Goal: Information Seeking & Learning: Learn about a topic

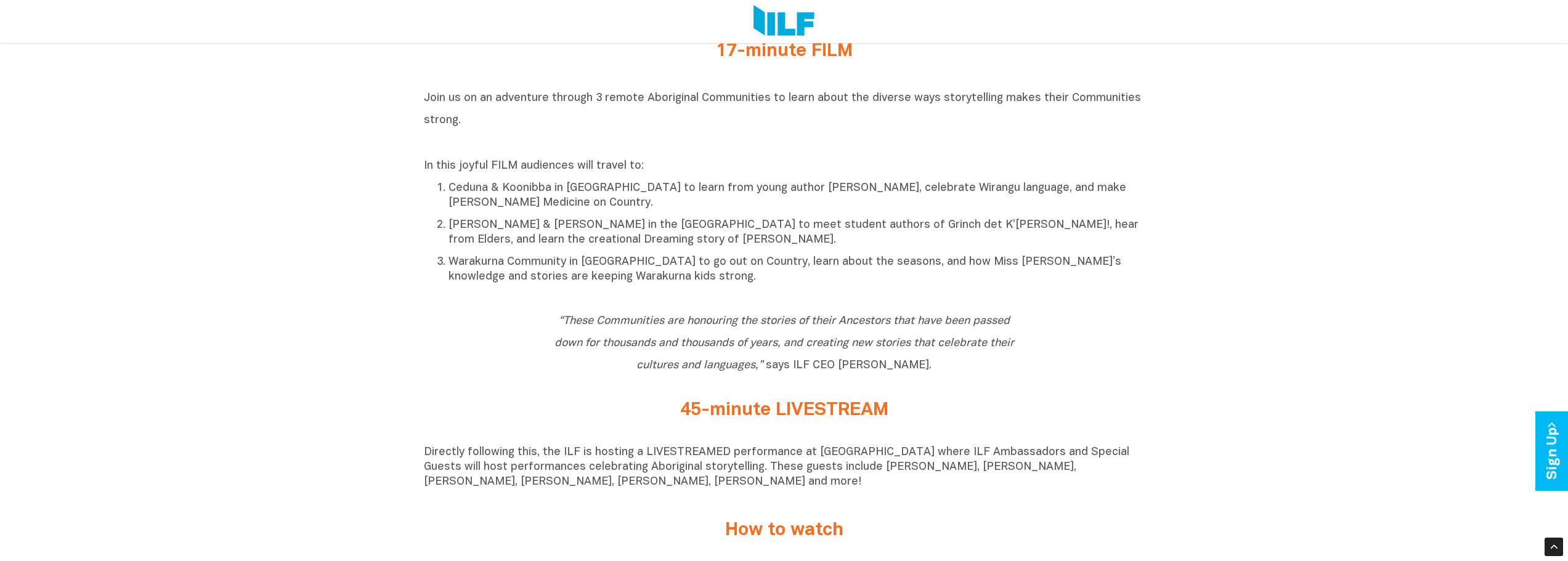
scroll to position [570, 0]
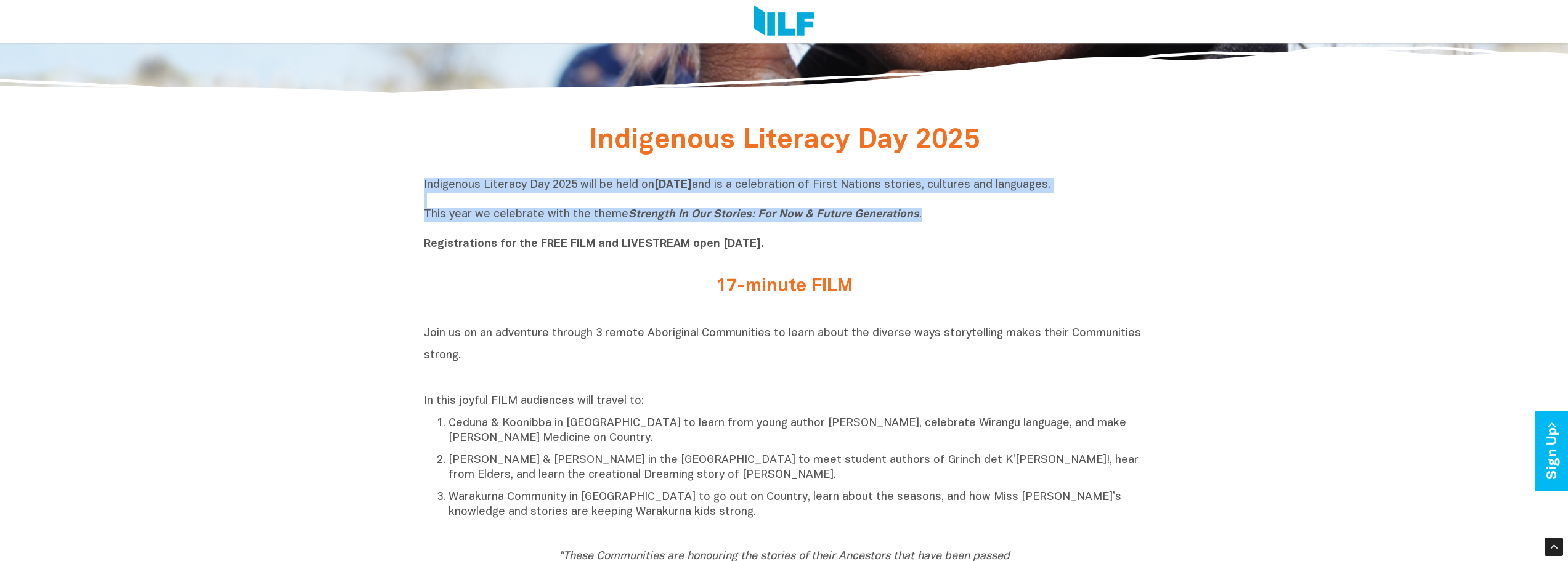
drag, startPoint x: 391, startPoint y: 183, endPoint x: 938, endPoint y: 221, distance: 548.3
copy p "Indigenous Literacy Day 2025 will be held [DATE][DATE] and is a celebration of …"
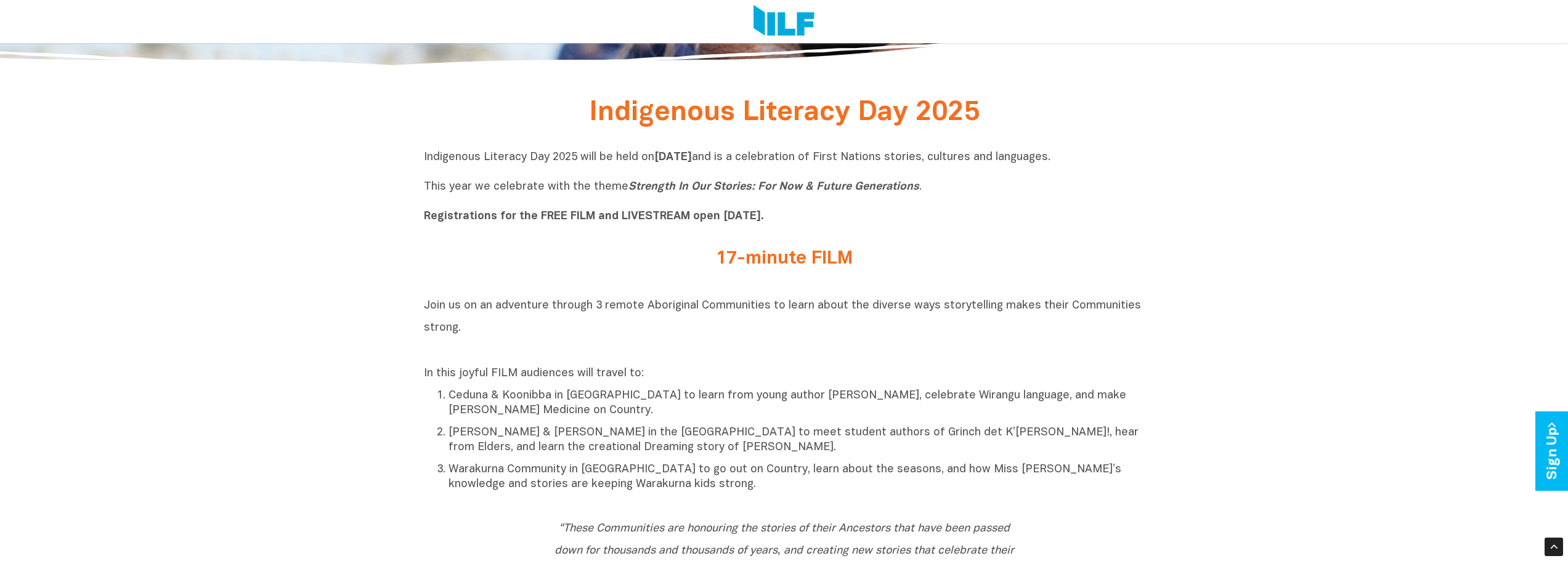
scroll to position [555, 0]
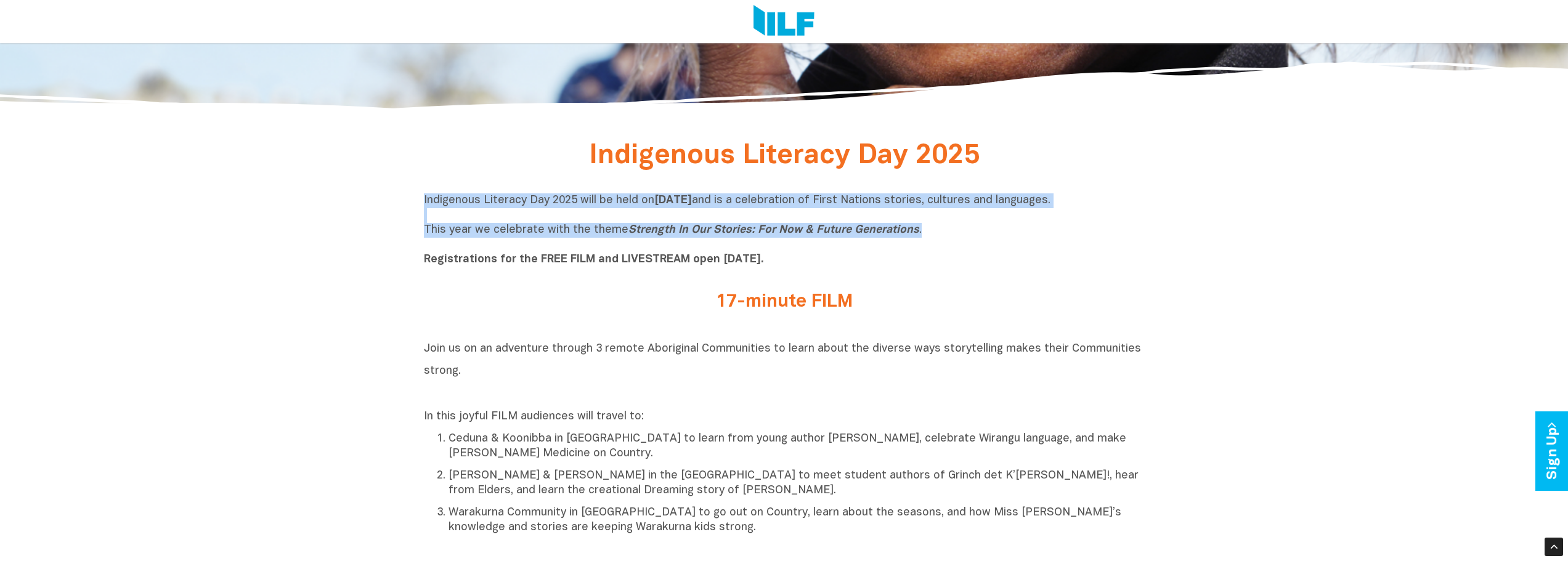
drag, startPoint x: 926, startPoint y: 234, endPoint x: 418, endPoint y: 200, distance: 509.1
copy p "Indigenous Literacy Day 2025 will be held [DATE][DATE] and is a celebration of …"
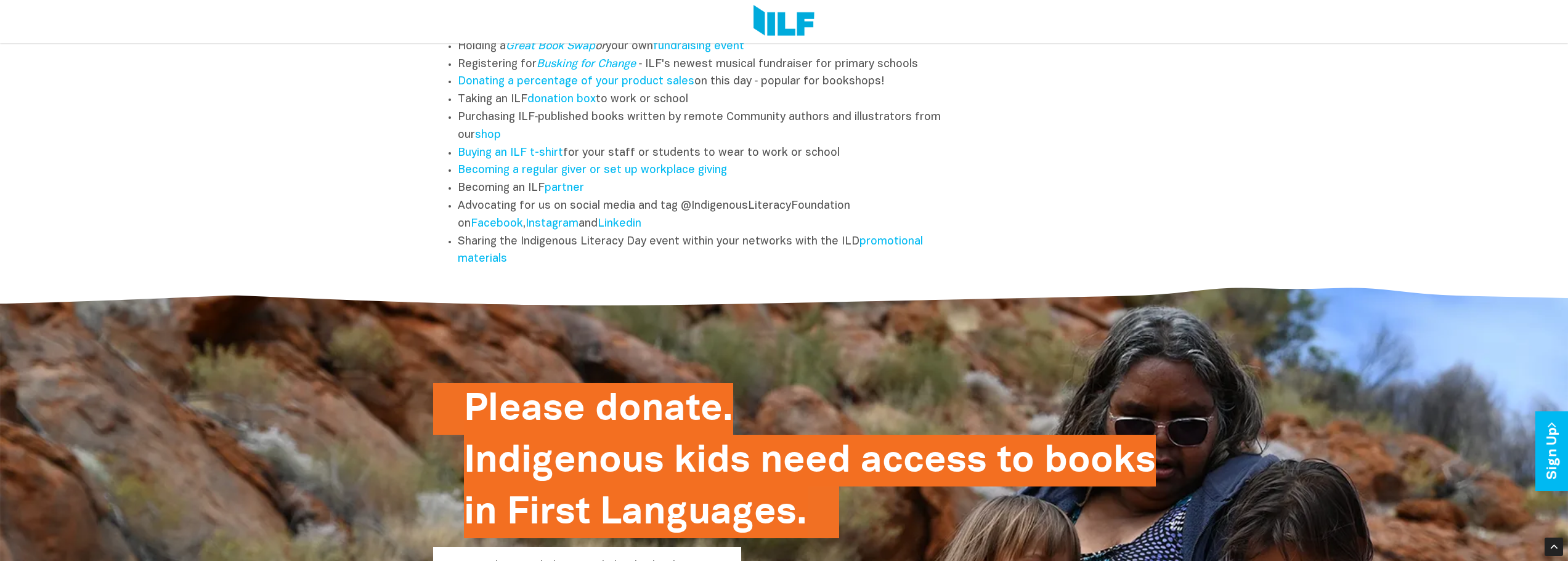
scroll to position [1895, 0]
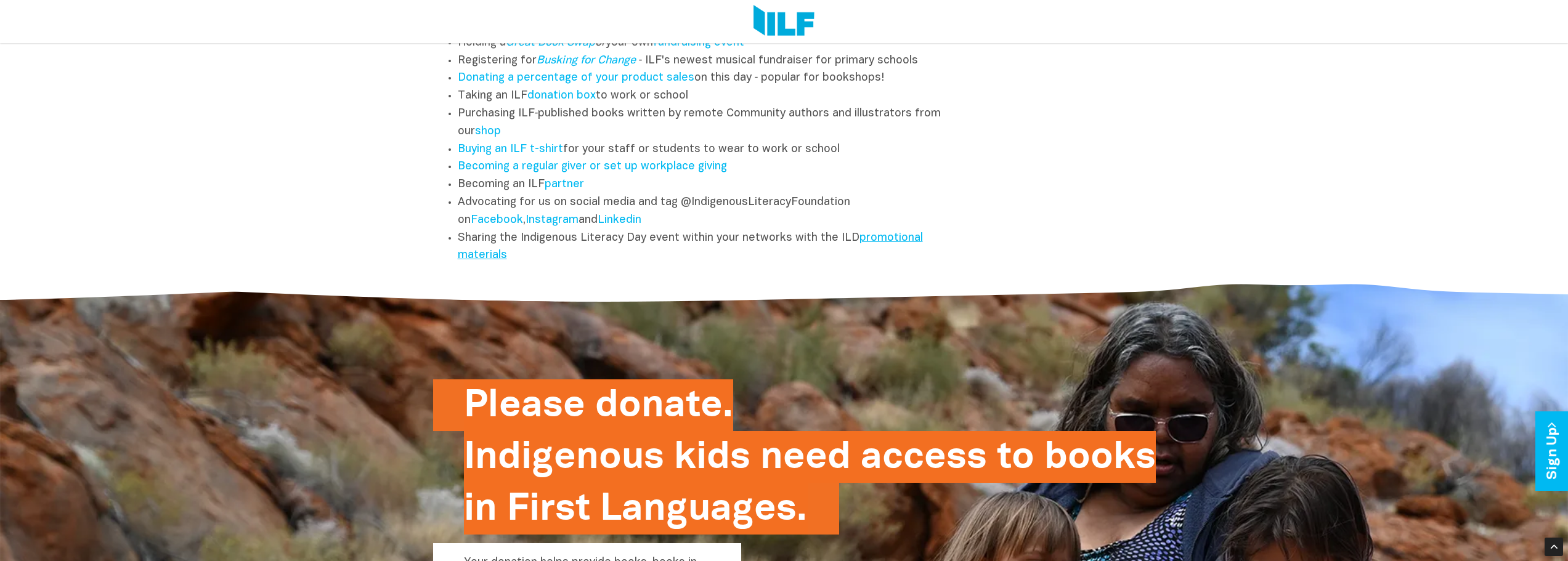
click at [496, 255] on link "promotional materials" at bounding box center [691, 246] width 465 height 28
